Goal: Navigation & Orientation: Find specific page/section

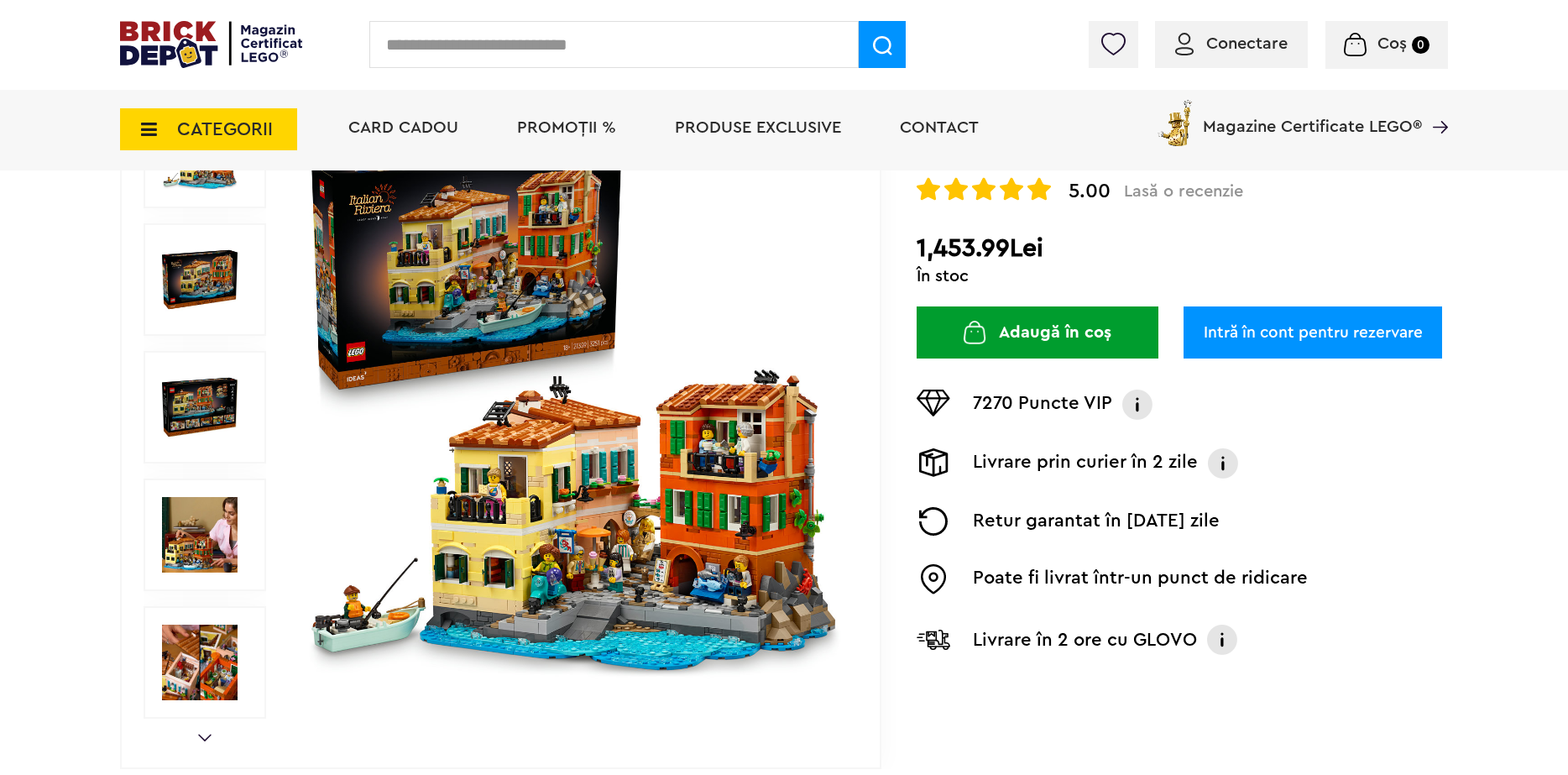
scroll to position [252, 0]
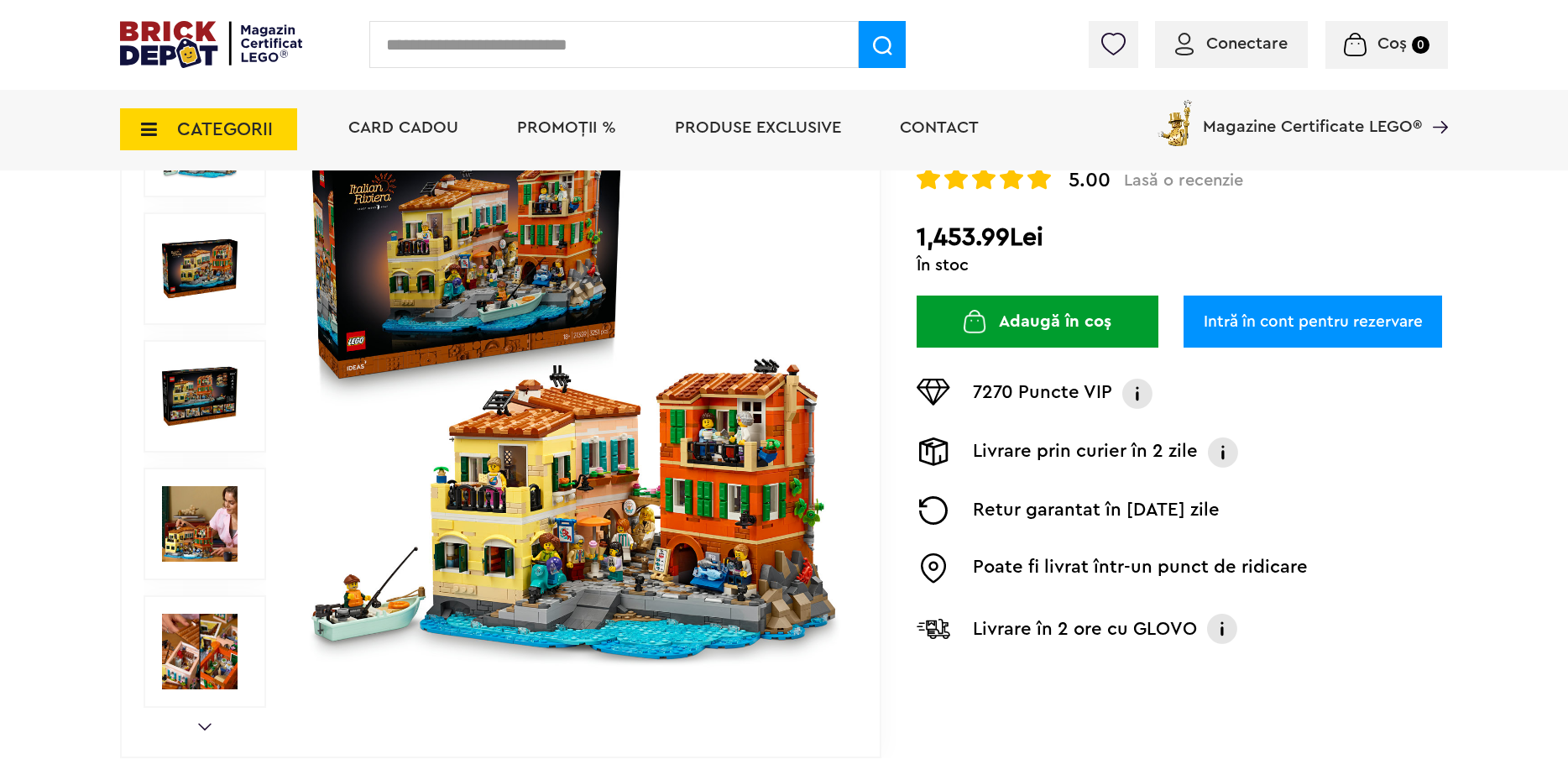
click at [171, 521] on img at bounding box center [200, 524] width 76 height 76
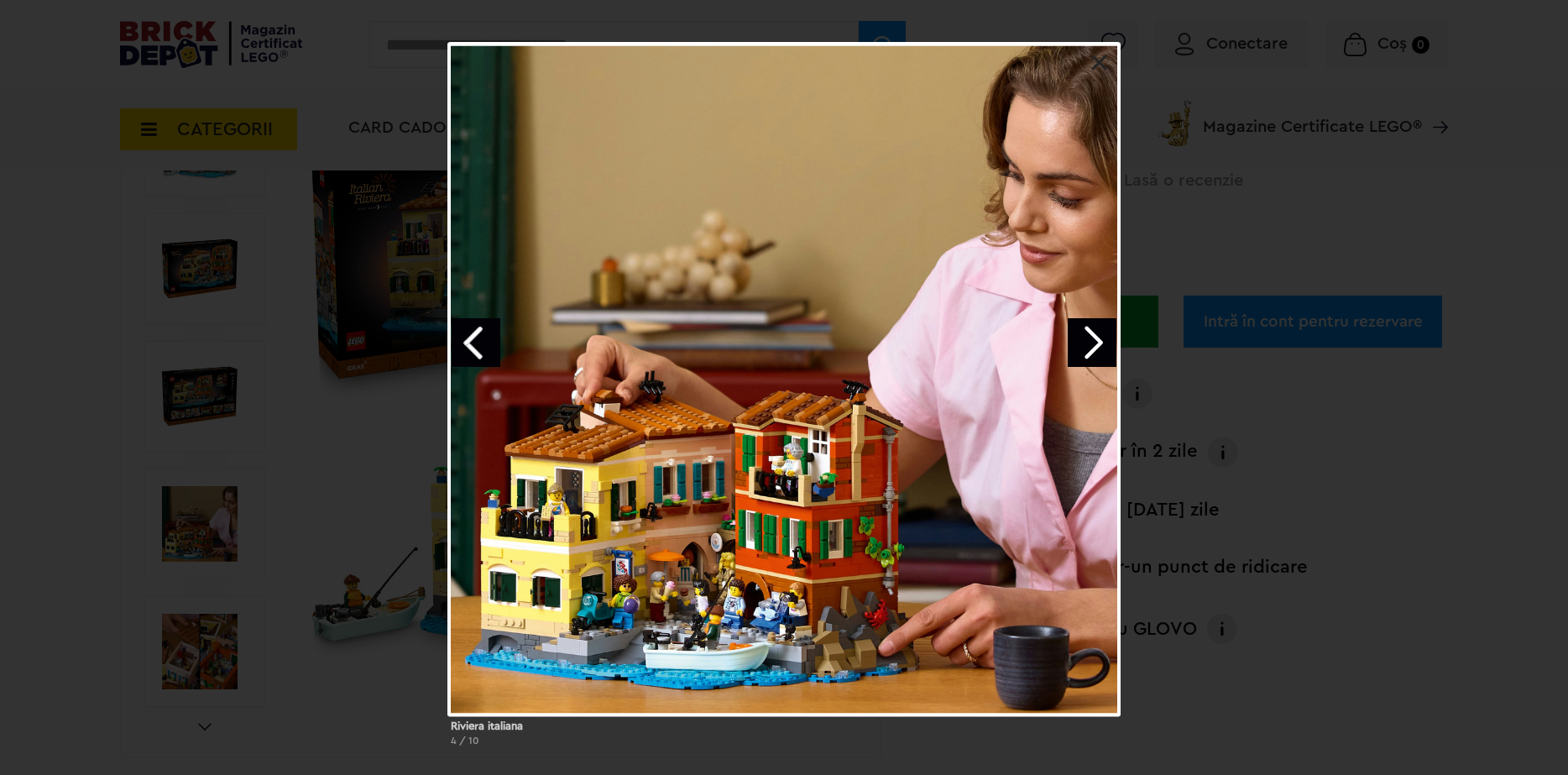
click at [1101, 331] on link "Next image" at bounding box center [1093, 342] width 49 height 49
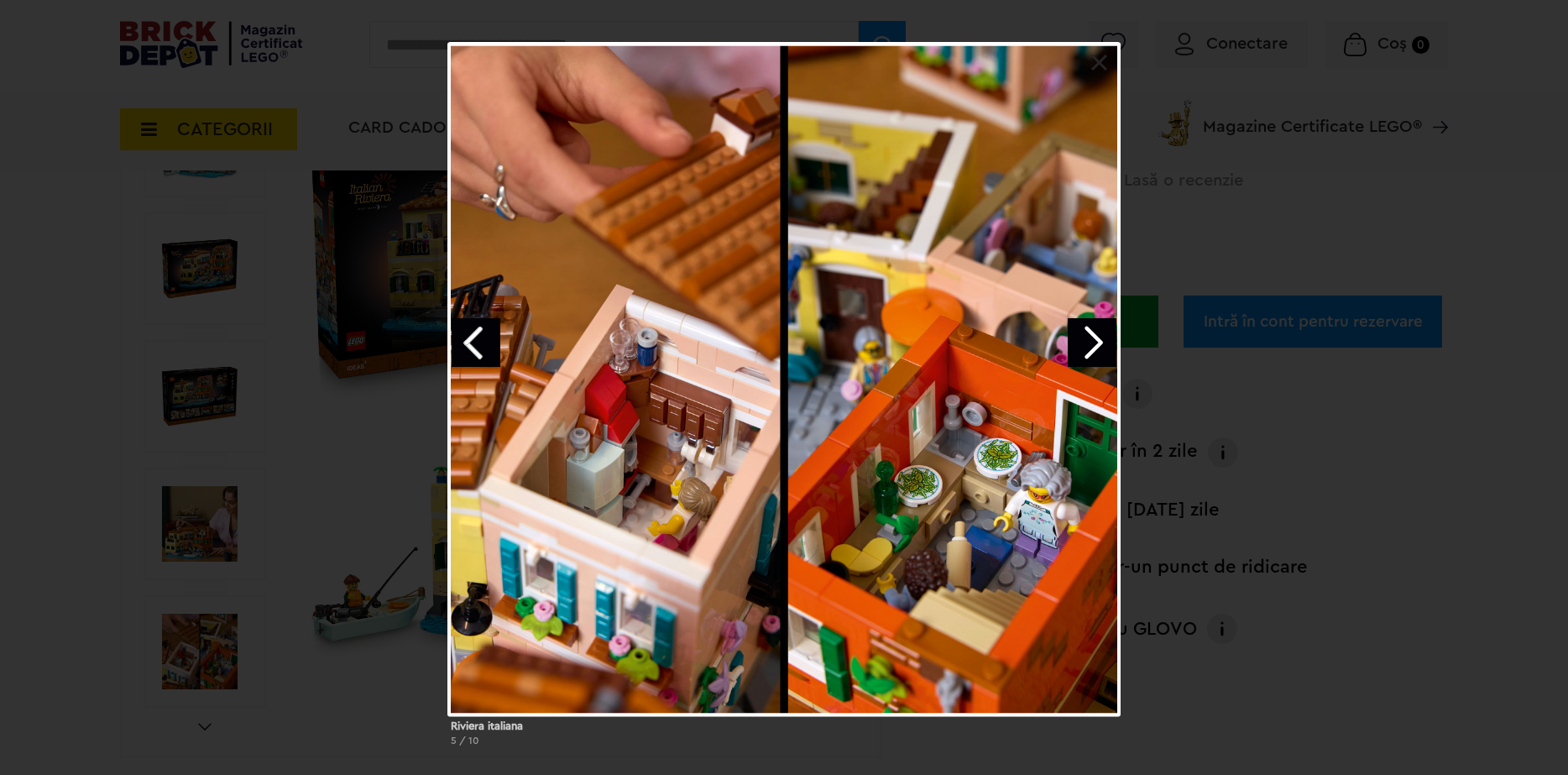
click at [1094, 346] on link "Next image" at bounding box center [1093, 342] width 49 height 49
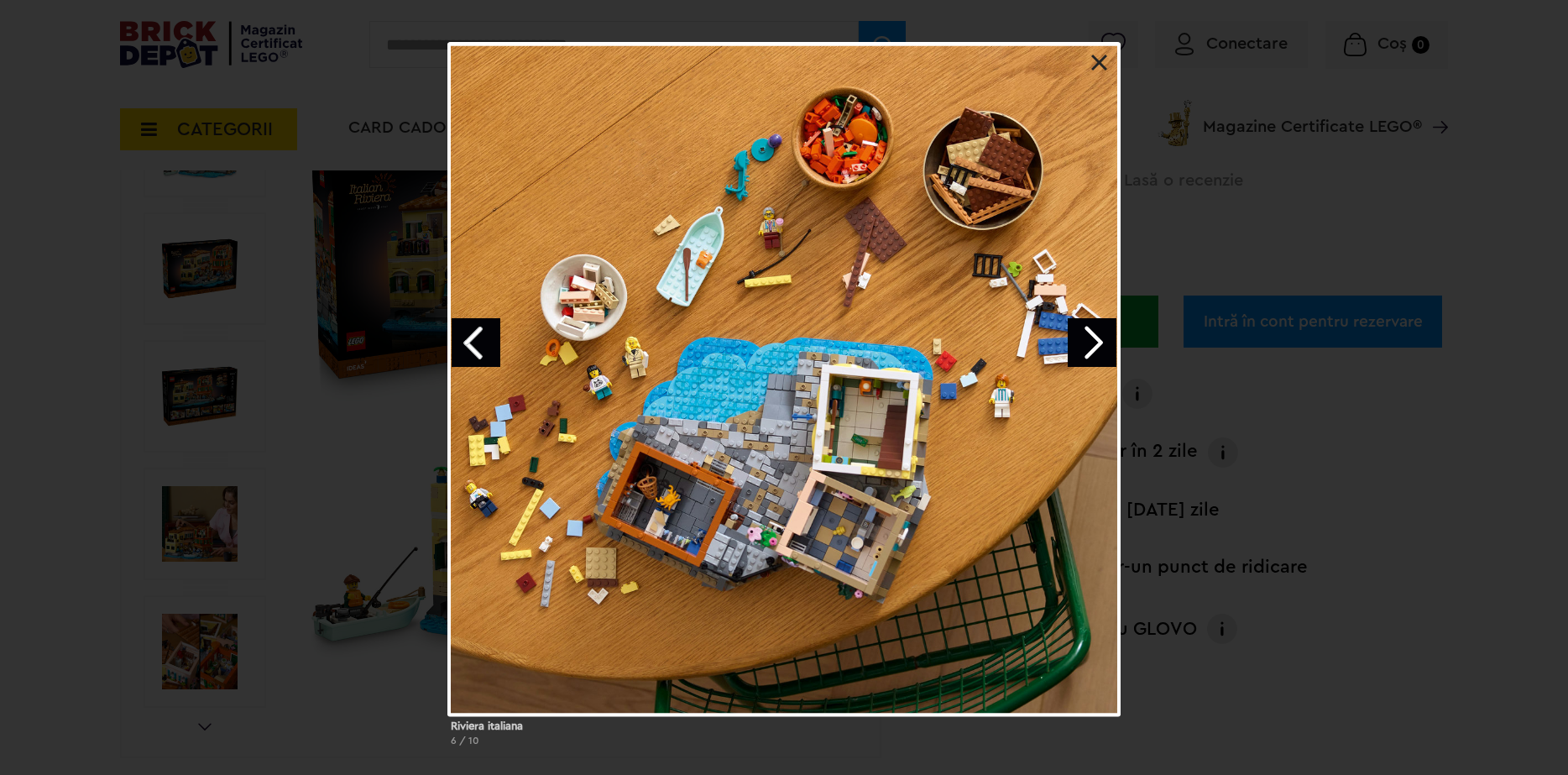
click at [1089, 335] on link "Next image" at bounding box center [1093, 342] width 49 height 49
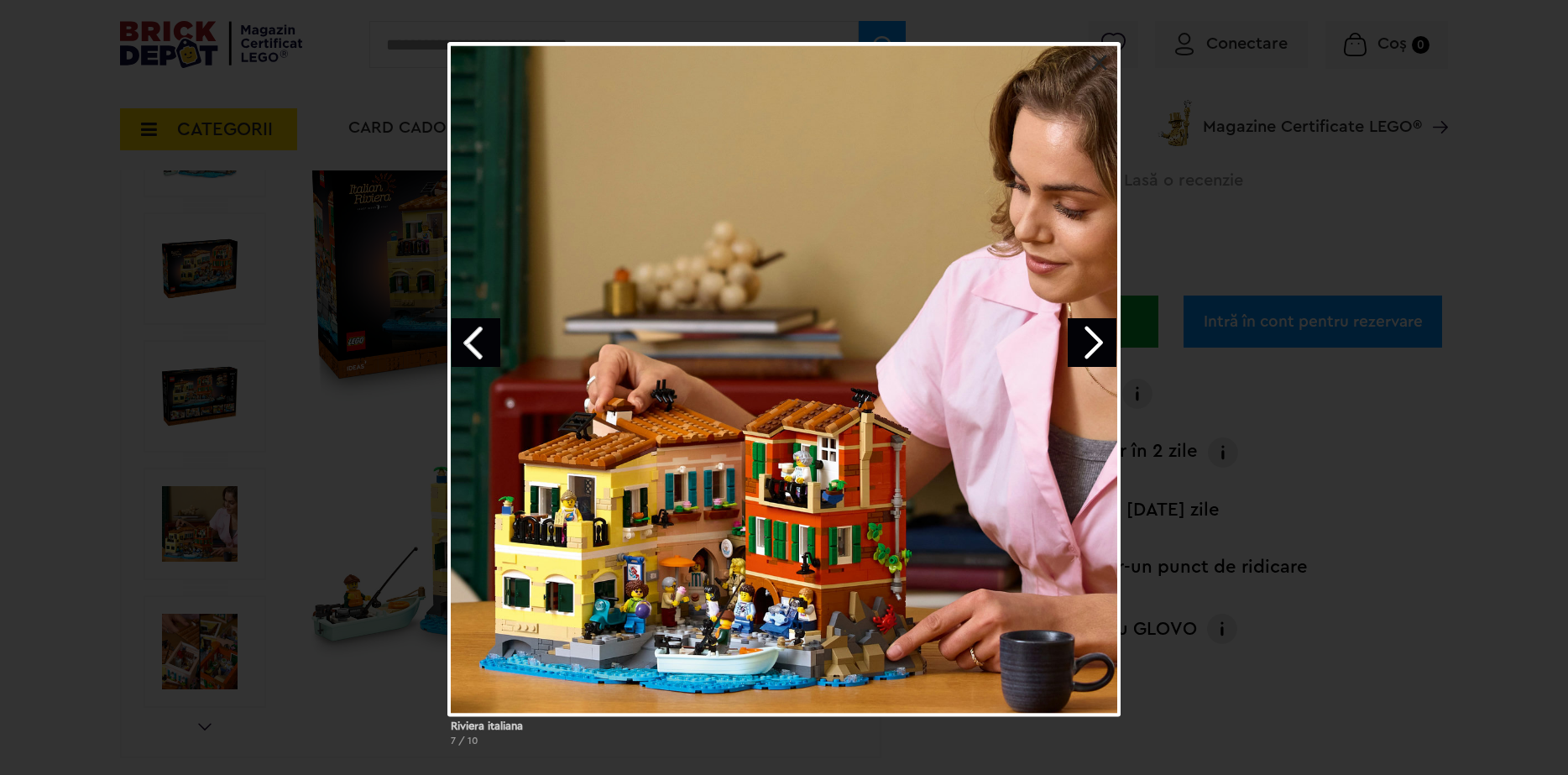
click at [1108, 341] on link "Next image" at bounding box center [1093, 342] width 49 height 49
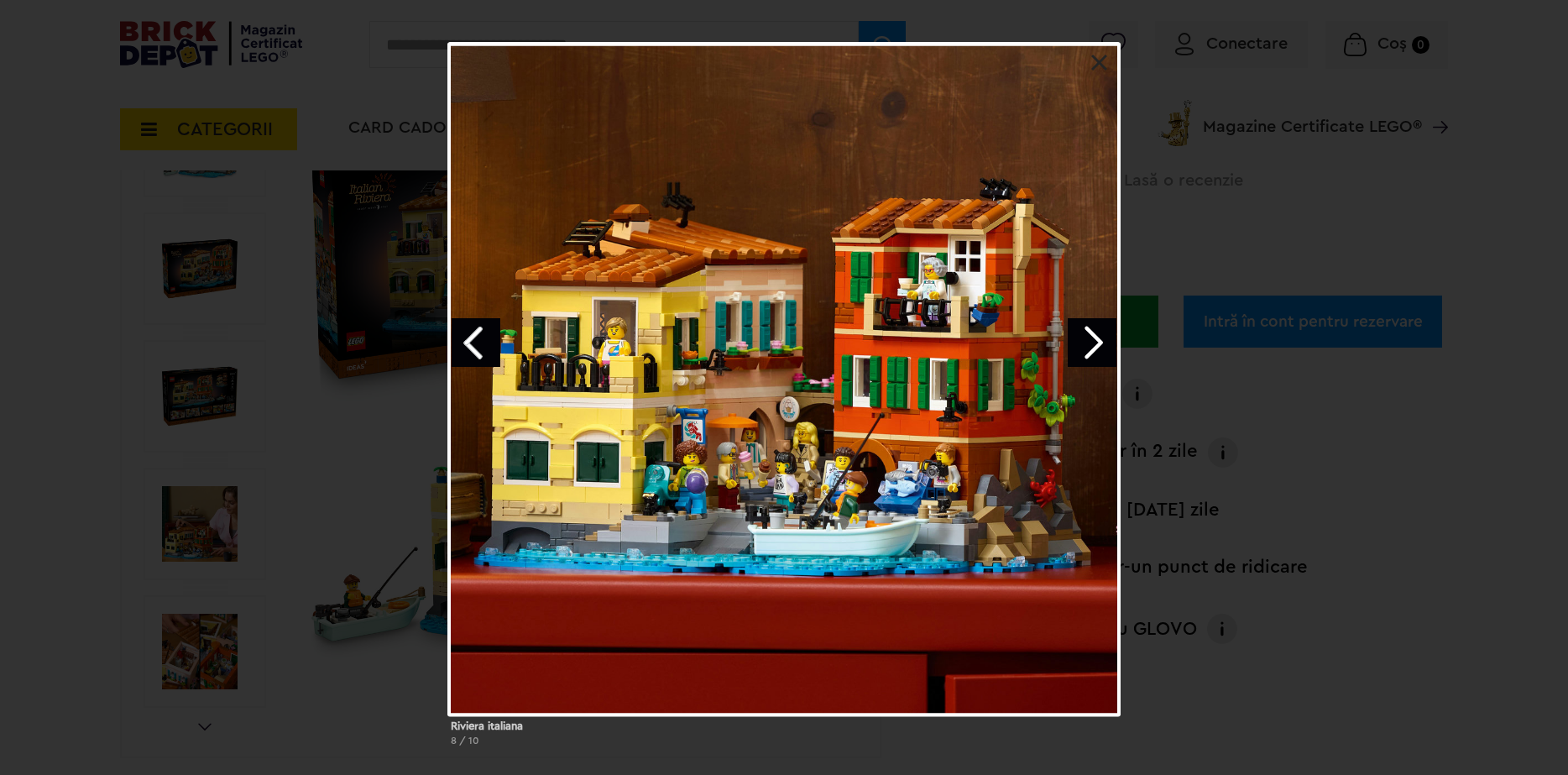
click at [1109, 341] on link "Next image" at bounding box center [1093, 342] width 49 height 49
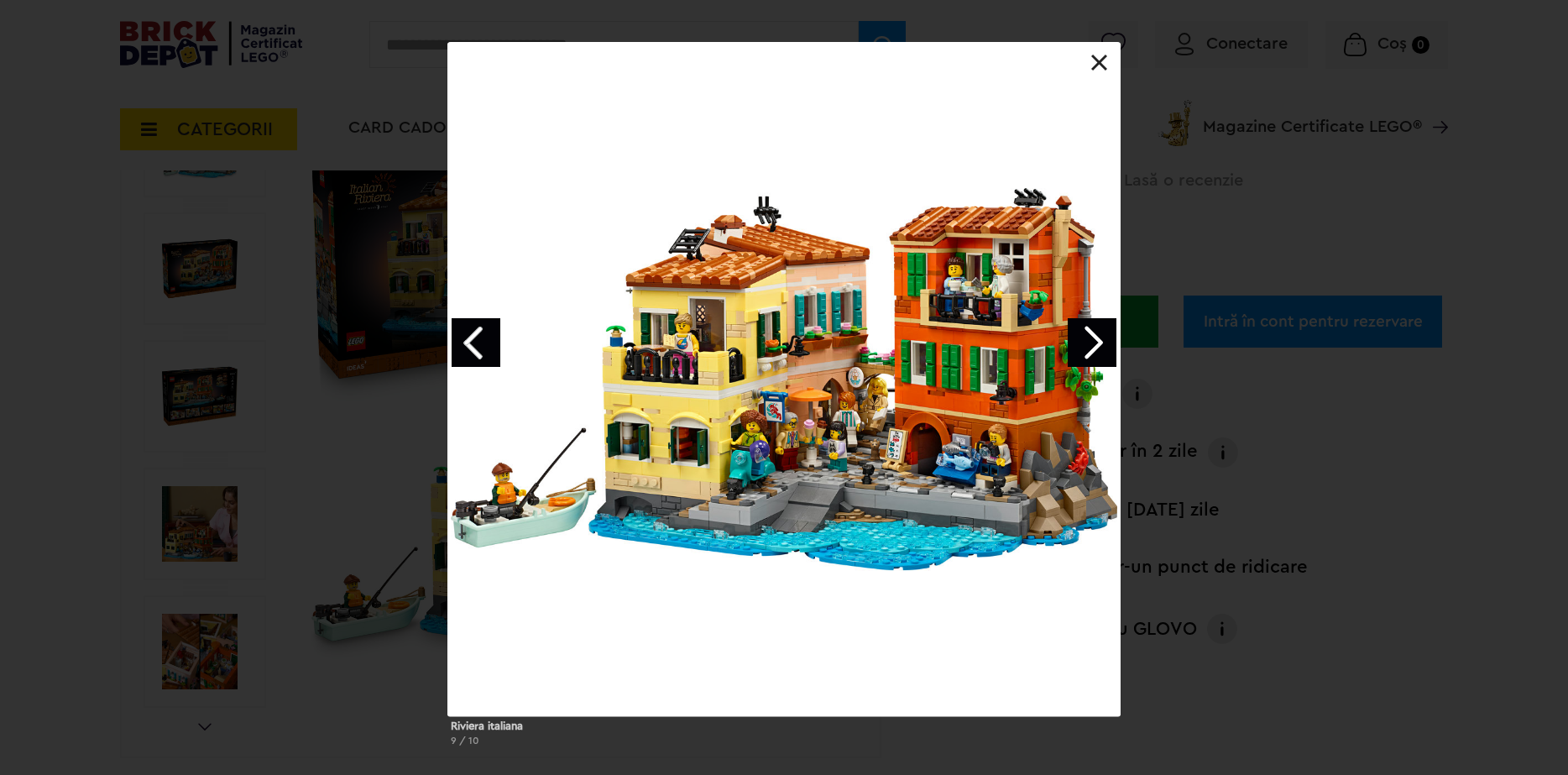
click at [1093, 327] on link "Next image" at bounding box center [1093, 342] width 49 height 49
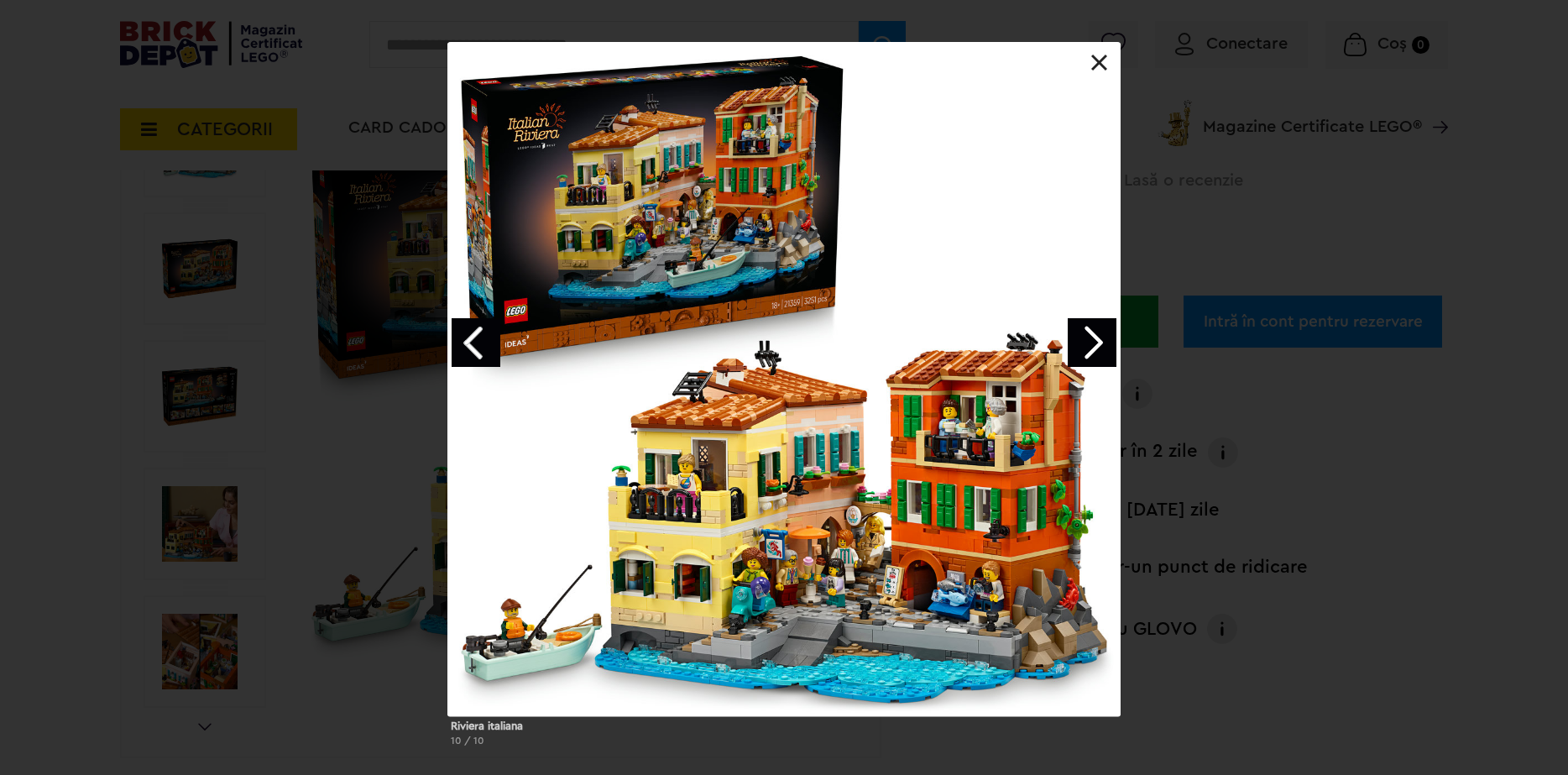
click at [1505, 489] on div "Riviera italiana 10 / 10" at bounding box center [784, 401] width 1568 height 718
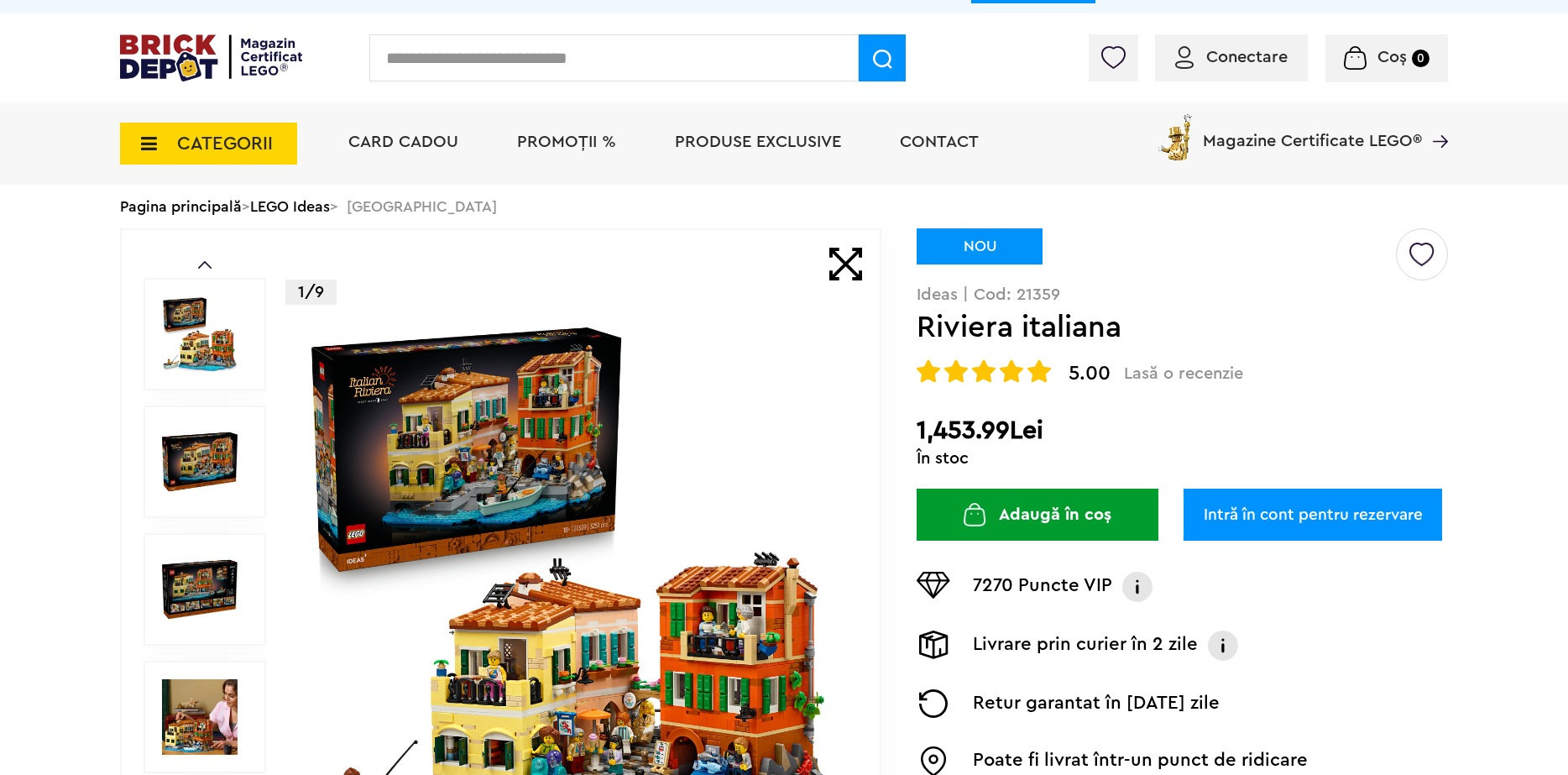
scroll to position [0, 0]
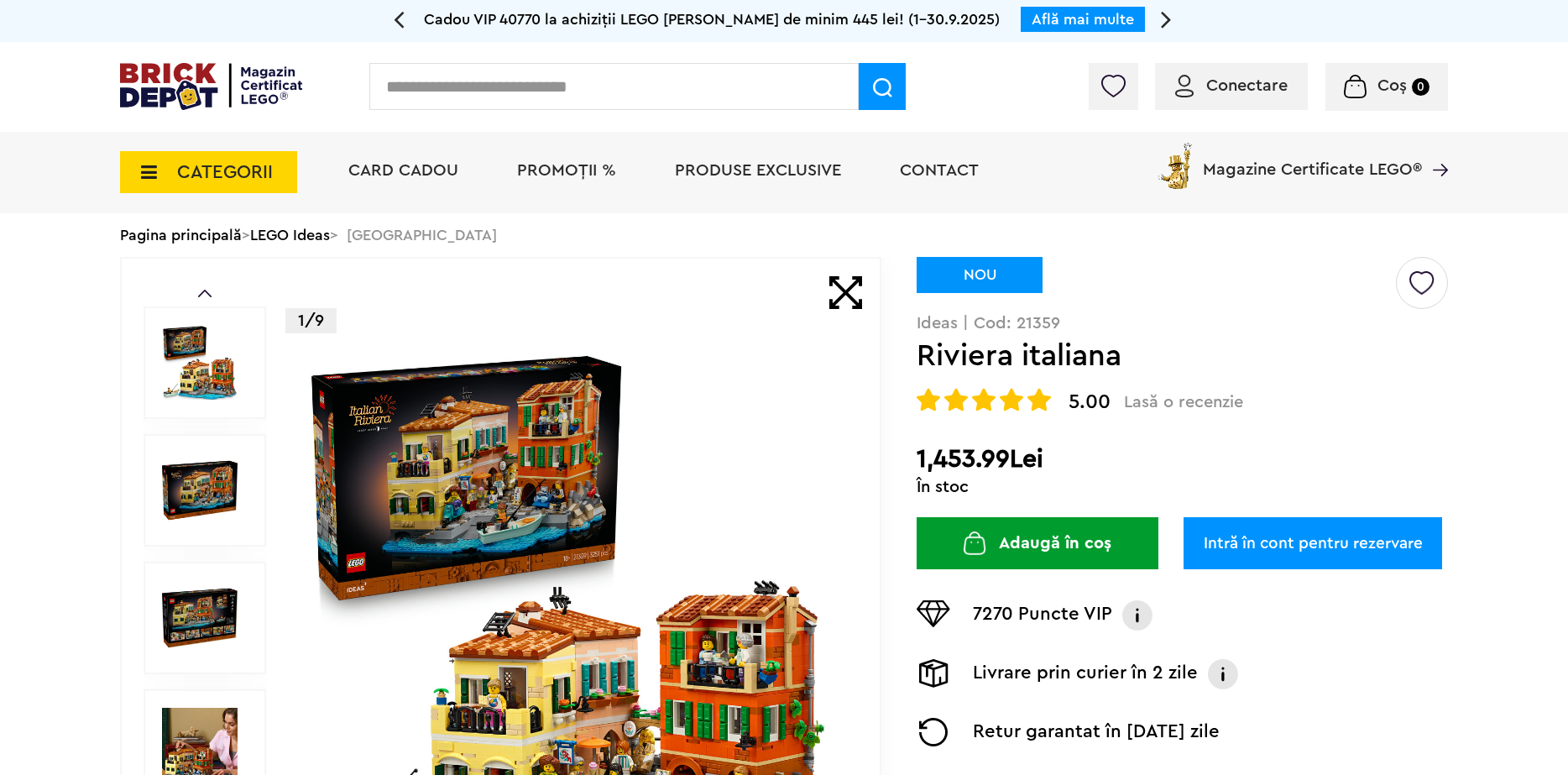
click at [317, 241] on link "LEGO Ideas" at bounding box center [290, 236] width 80 height 15
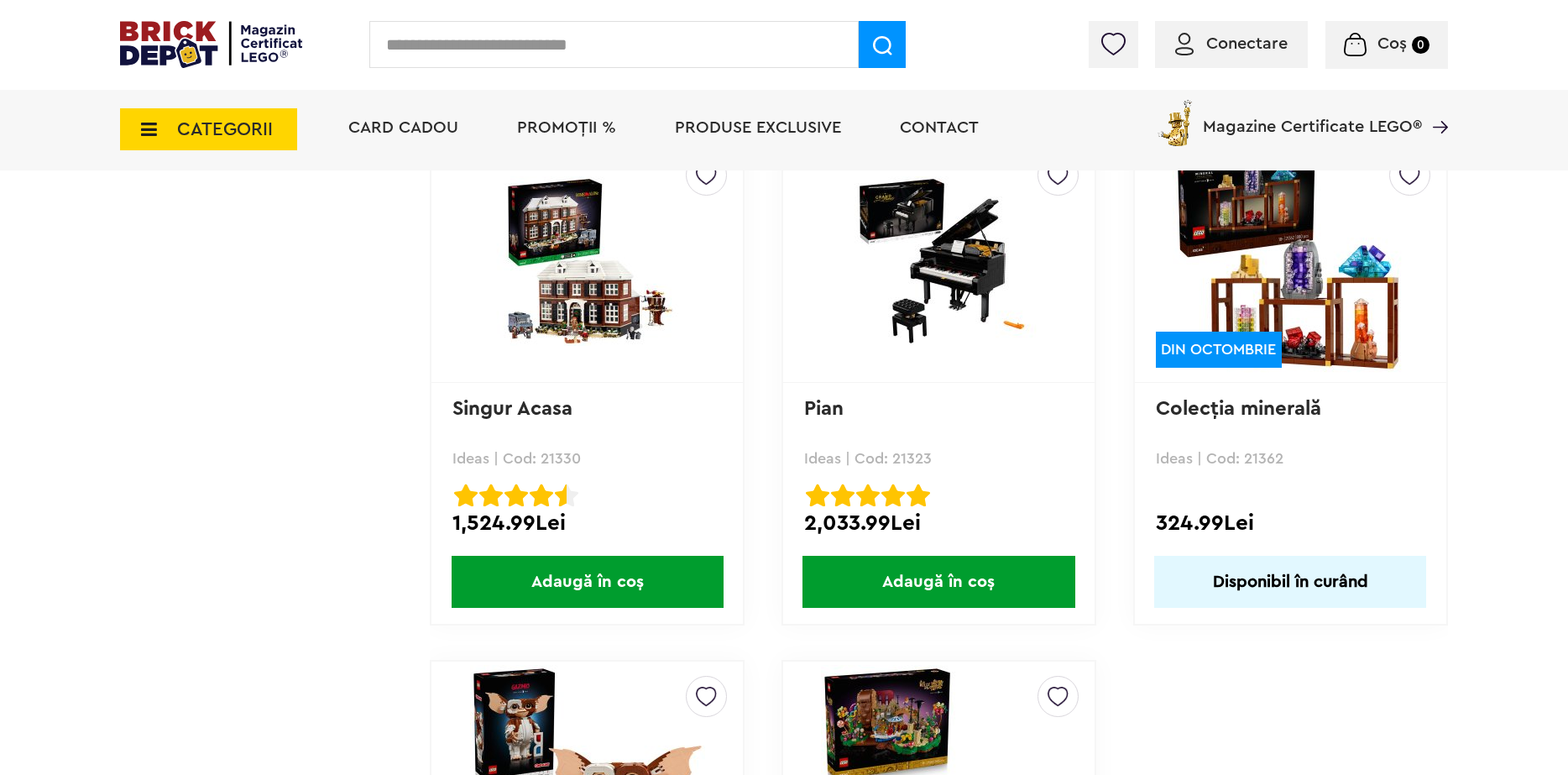
scroll to position [4452, 0]
